Goal: Information Seeking & Learning: Learn about a topic

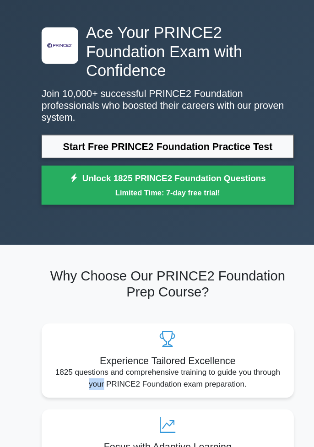
click at [92, 370] on p "1825 questions and comprehensive training to guide you through your PRINCE2 Fou…" at bounding box center [157, 380] width 222 height 22
